Goal: Task Accomplishment & Management: Manage account settings

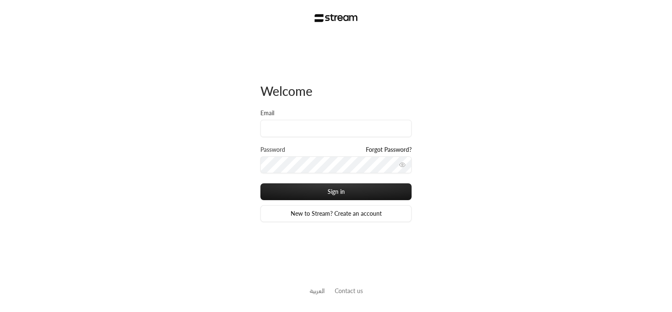
click at [355, 173] on div "Password Forgot Password?" at bounding box center [335, 164] width 151 height 38
type input "[EMAIL_ADDRESS][DOMAIN_NAME]"
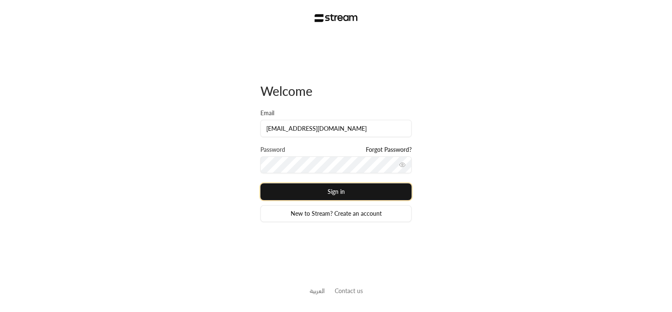
click at [354, 194] on button "Sign in" at bounding box center [335, 191] width 151 height 17
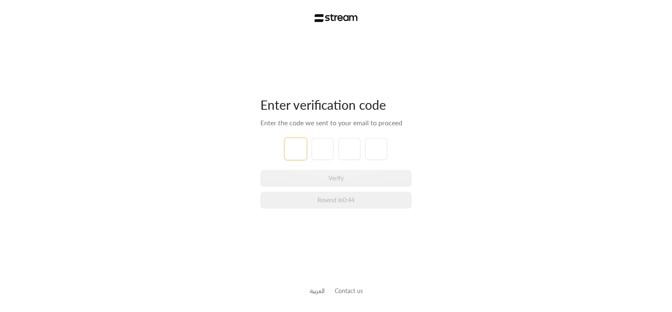
type input "9"
type input "5"
type input "2"
type input "5"
type input "2"
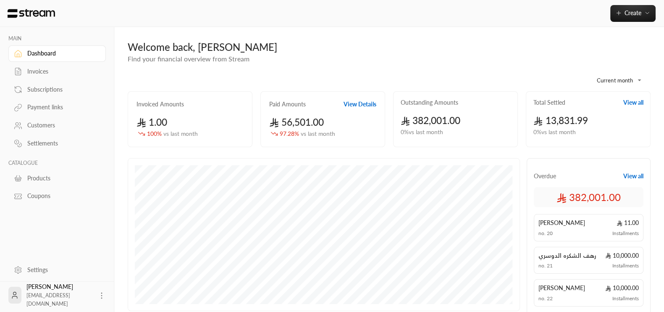
click at [624, 80] on body "**********" at bounding box center [332, 156] width 664 height 312
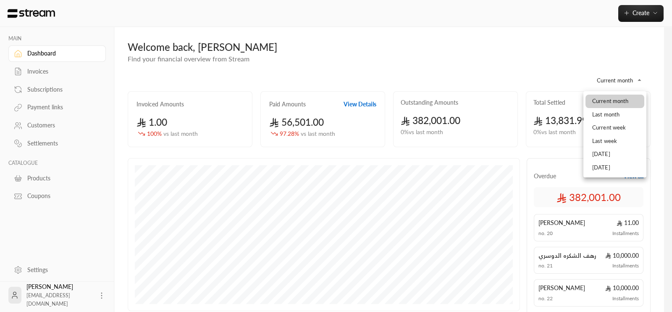
click at [620, 123] on li "Current week" at bounding box center [614, 127] width 59 height 13
type input "**********"
